Goal: Check status: Check status

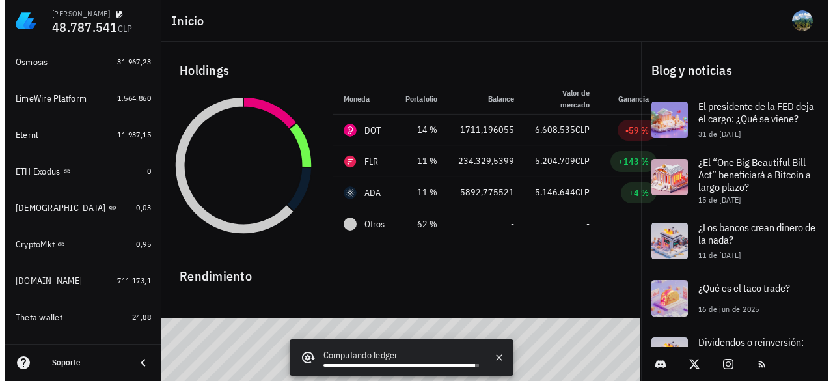
scroll to position [1143, 0]
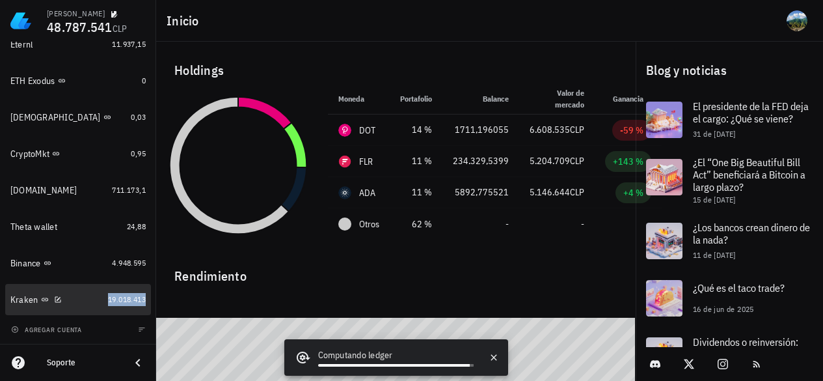
click at [108, 299] on span "19.018.413" at bounding box center [127, 299] width 38 height 10
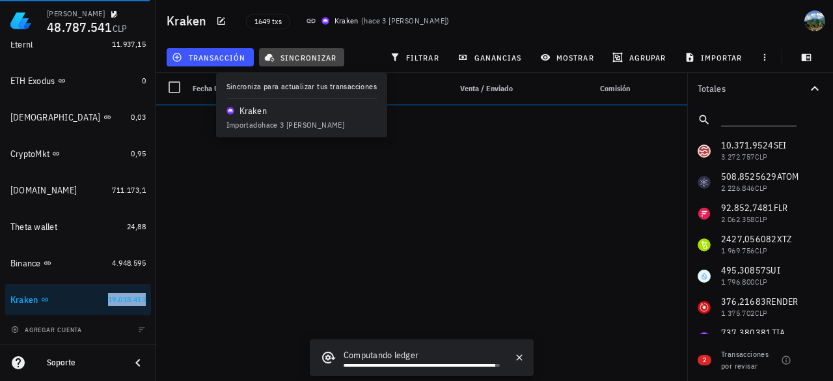
click at [314, 61] on span "sincronizar" at bounding box center [302, 57] width 70 height 10
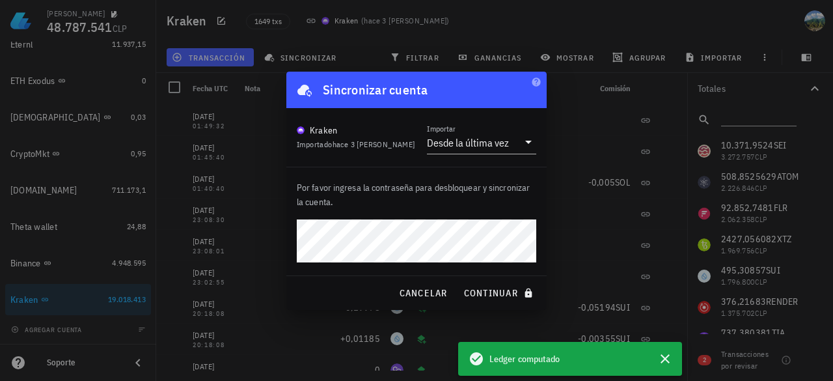
click at [458, 281] on button "continuar" at bounding box center [499, 292] width 83 height 23
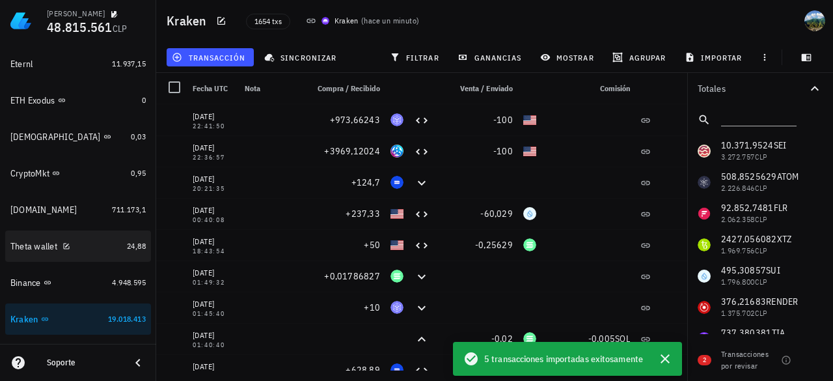
scroll to position [1143, 0]
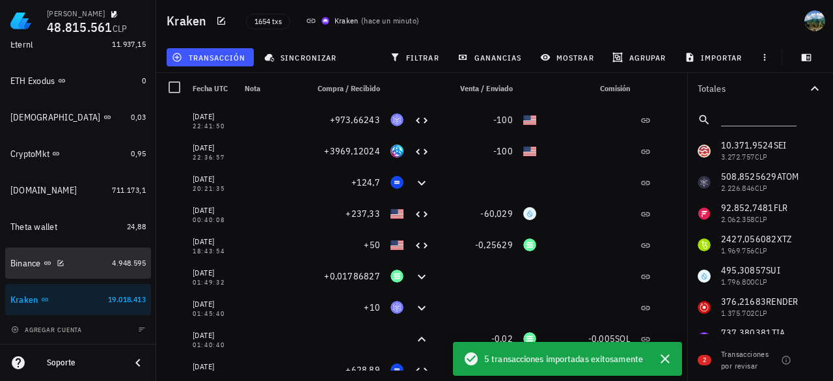
click at [103, 271] on link "Binance 4.948.595" at bounding box center [78, 262] width 146 height 31
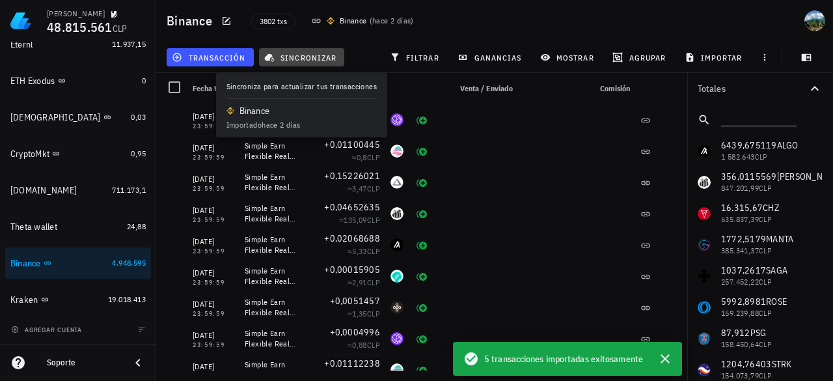
click at [301, 63] on button "sincronizar" at bounding box center [302, 57] width 86 height 18
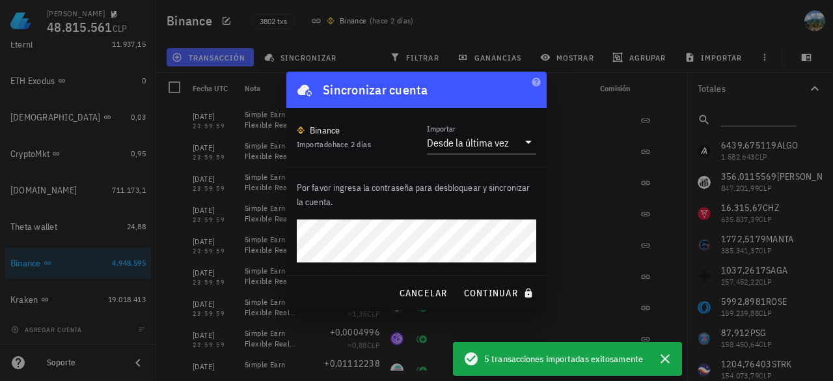
click at [458, 281] on button "continuar" at bounding box center [499, 292] width 83 height 23
